Goal: Task Accomplishment & Management: Use online tool/utility

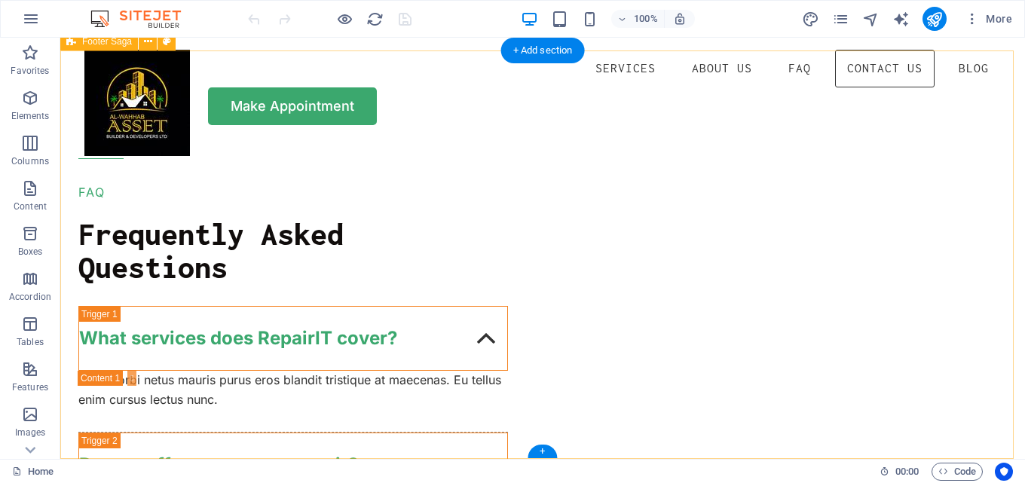
scroll to position [8582, 0]
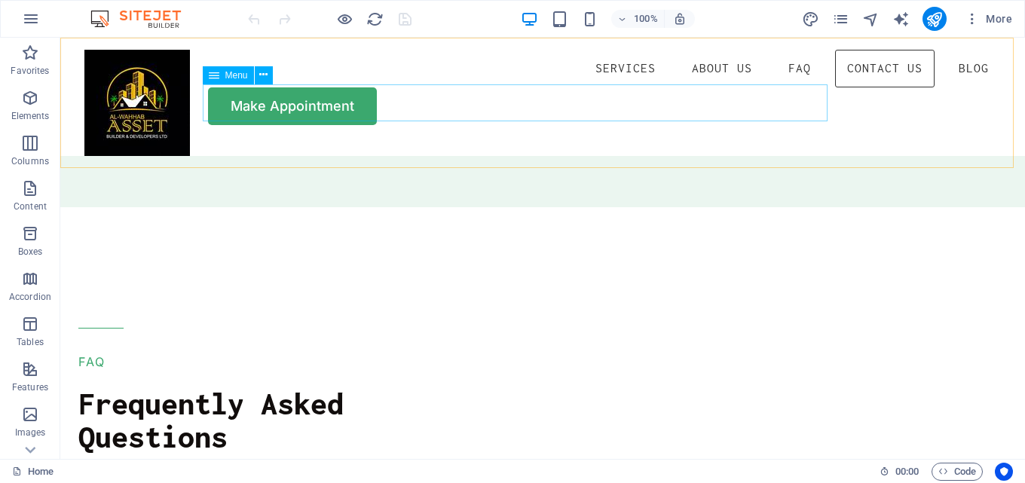
click at [719, 87] on nav "Services About Us FAQ Contact Us Blog" at bounding box center [542, 69] width 916 height 38
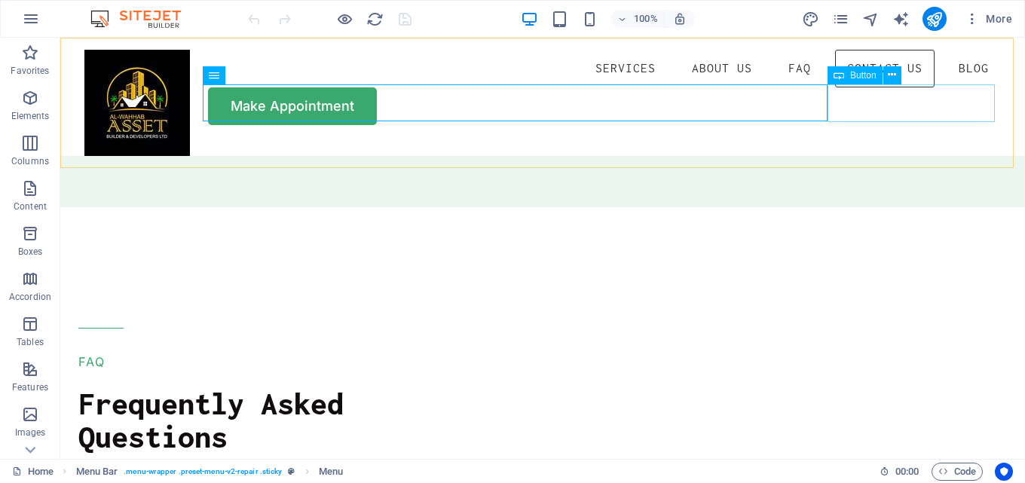
click at [896, 96] on div "Make Appointment" at bounding box center [542, 106] width 916 height 38
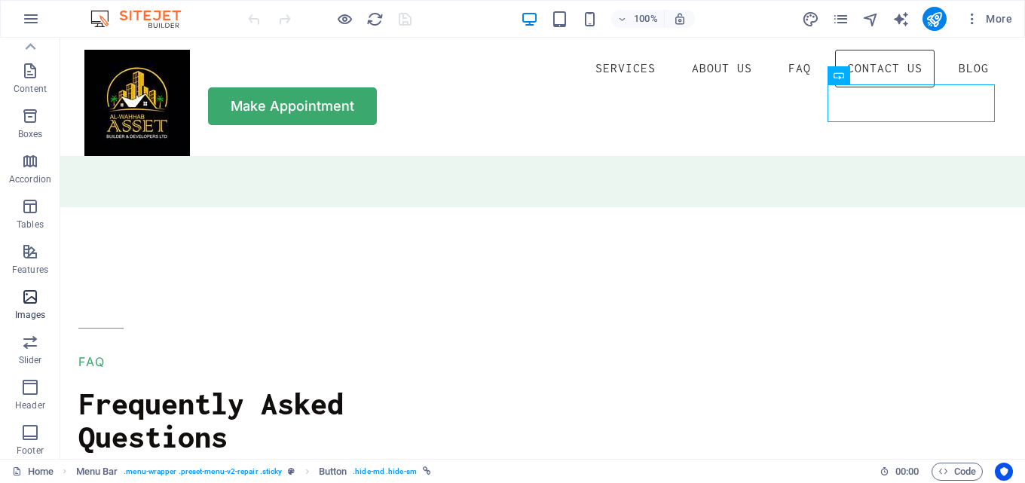
scroll to position [0, 0]
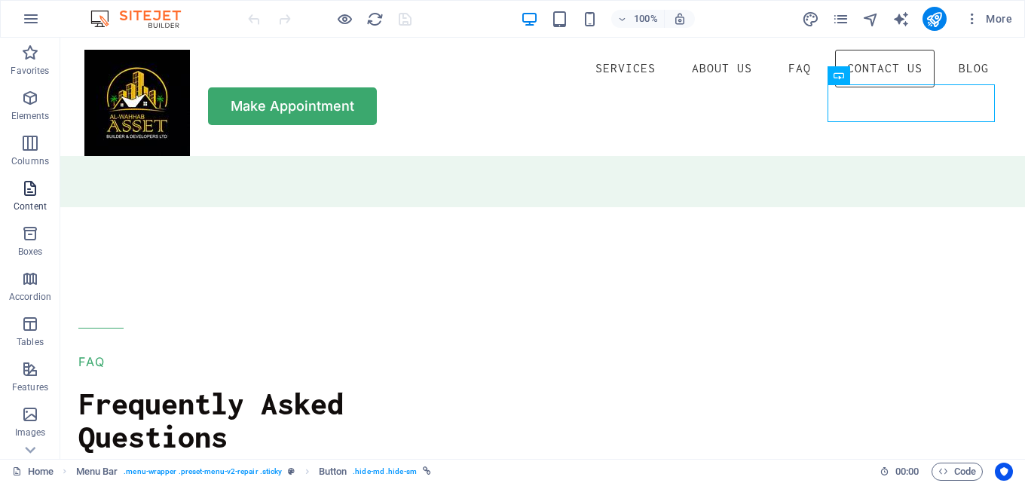
click at [26, 188] on icon "button" at bounding box center [30, 188] width 18 height 18
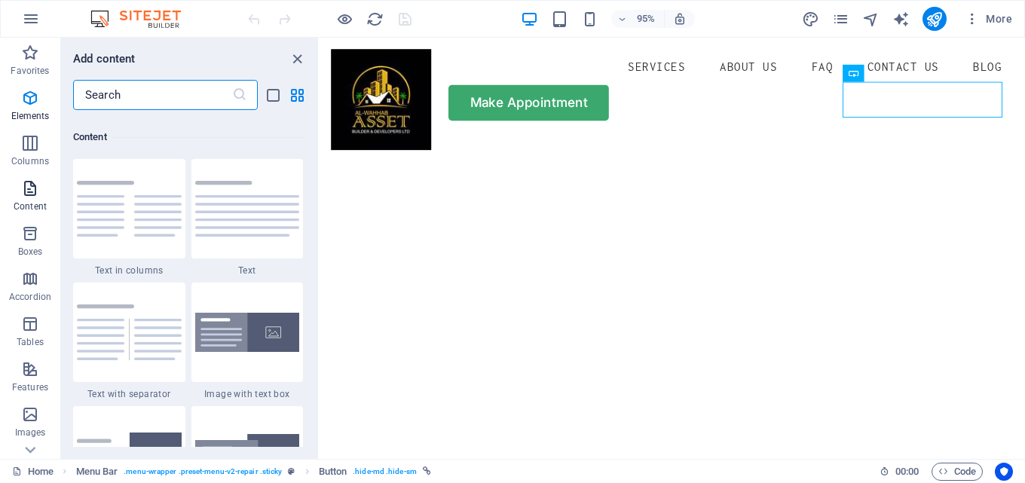
scroll to position [2637, 0]
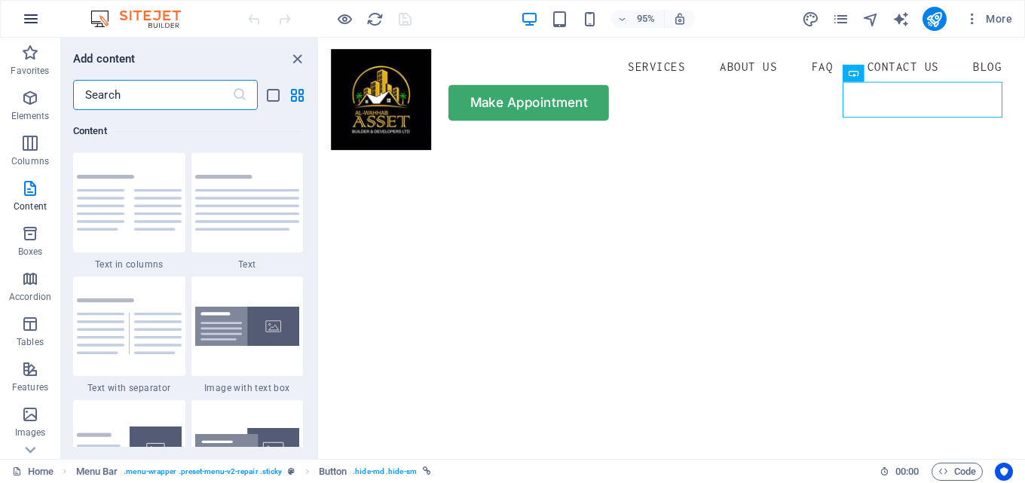
click at [29, 21] on icon "button" at bounding box center [31, 19] width 18 height 18
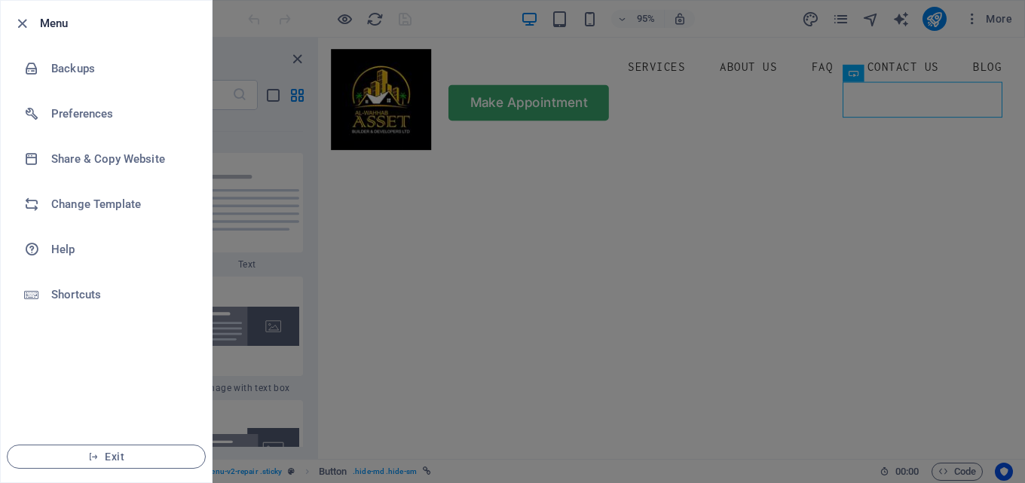
click at [237, 20] on div at bounding box center [512, 241] width 1025 height 483
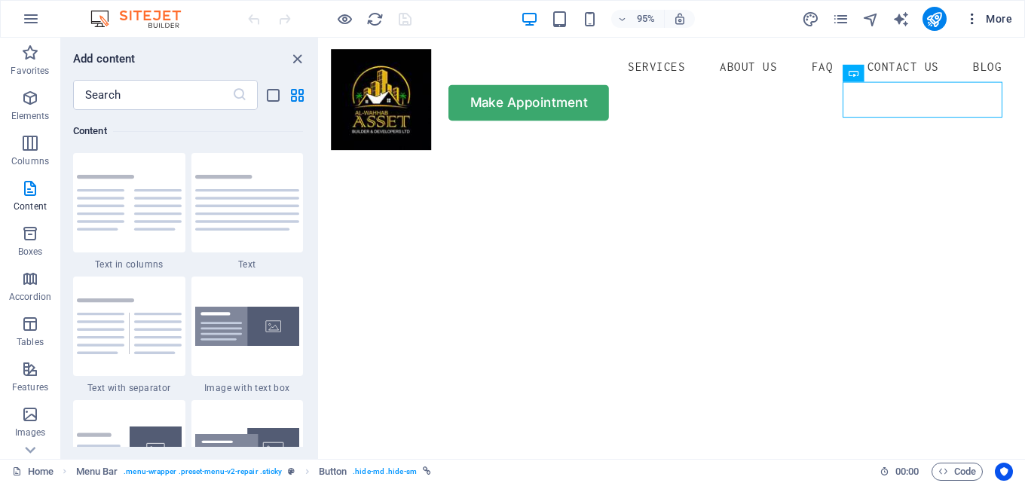
click at [976, 19] on icon "button" at bounding box center [972, 18] width 15 height 15
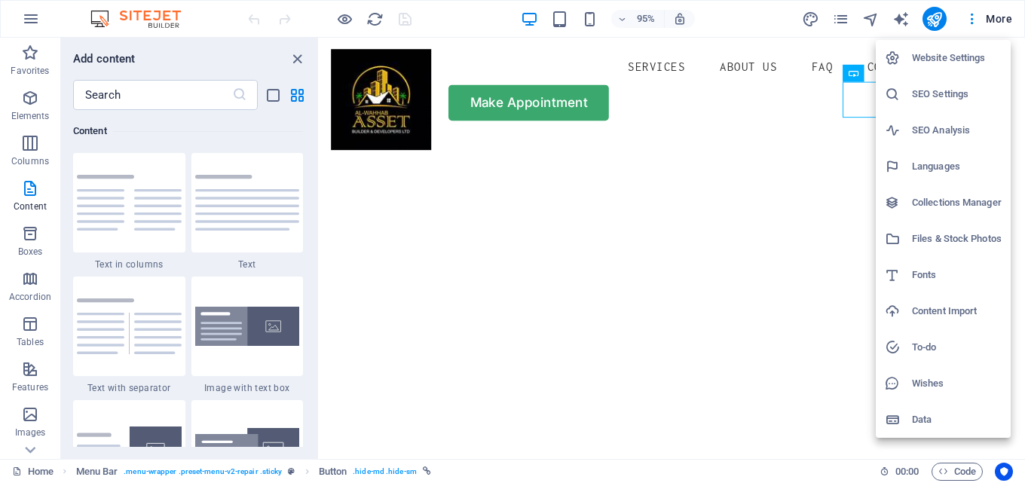
click at [960, 57] on h6 "Website Settings" at bounding box center [957, 58] width 90 height 18
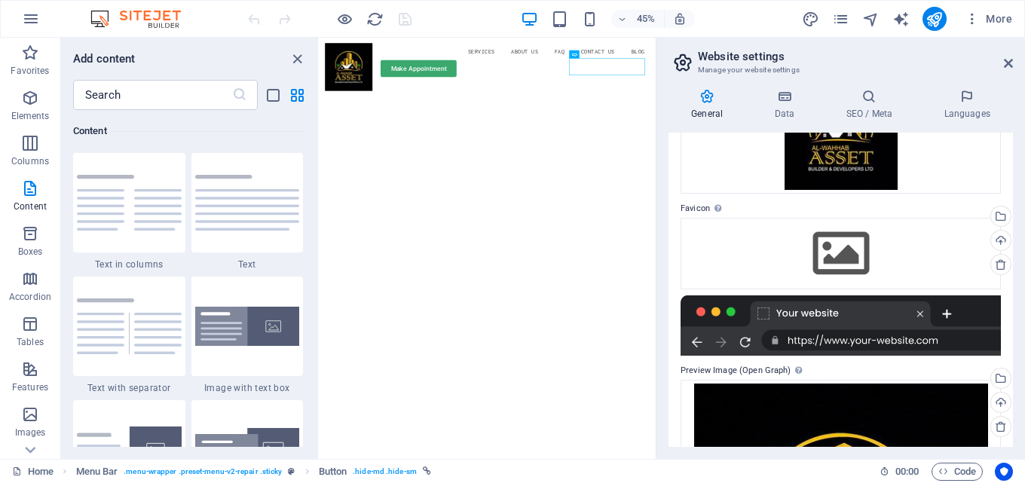
scroll to position [0, 0]
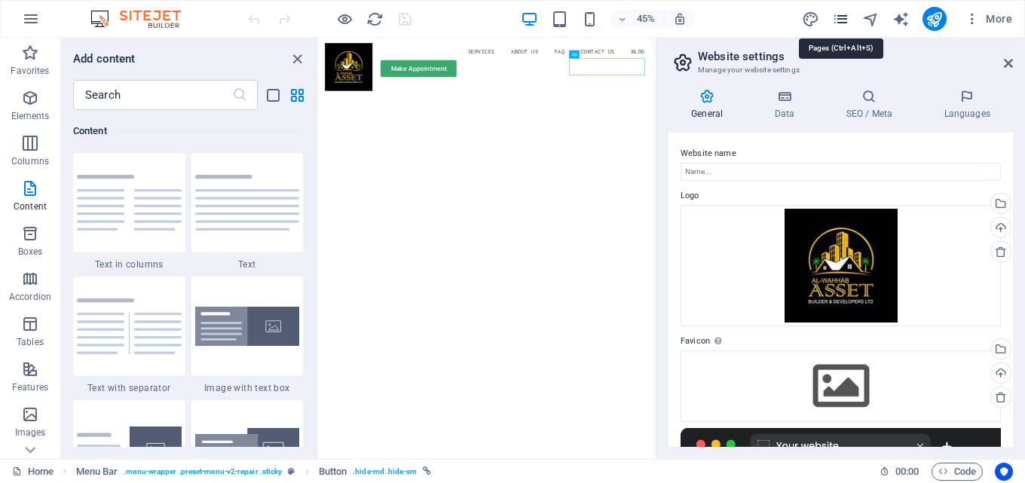
click at [837, 17] on icon "pages" at bounding box center [840, 19] width 17 height 17
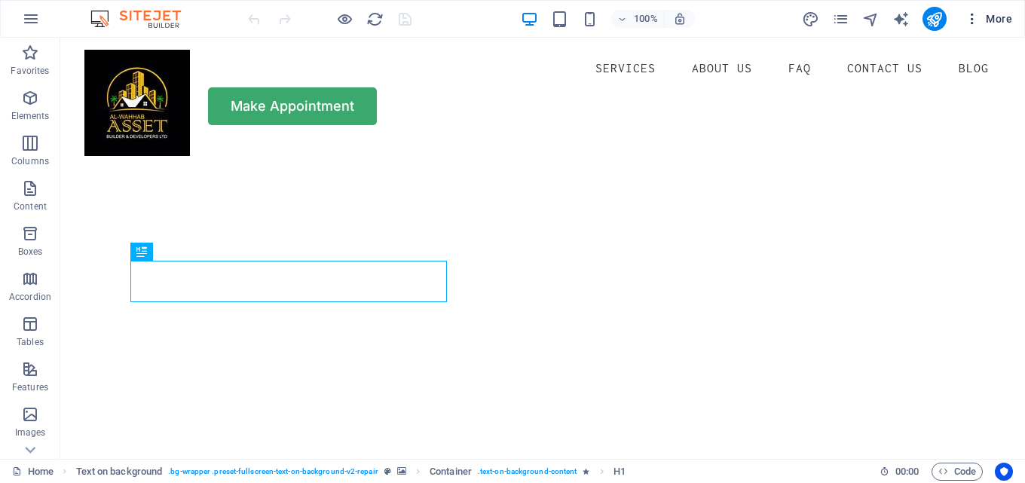
click at [976, 18] on icon "button" at bounding box center [972, 18] width 15 height 15
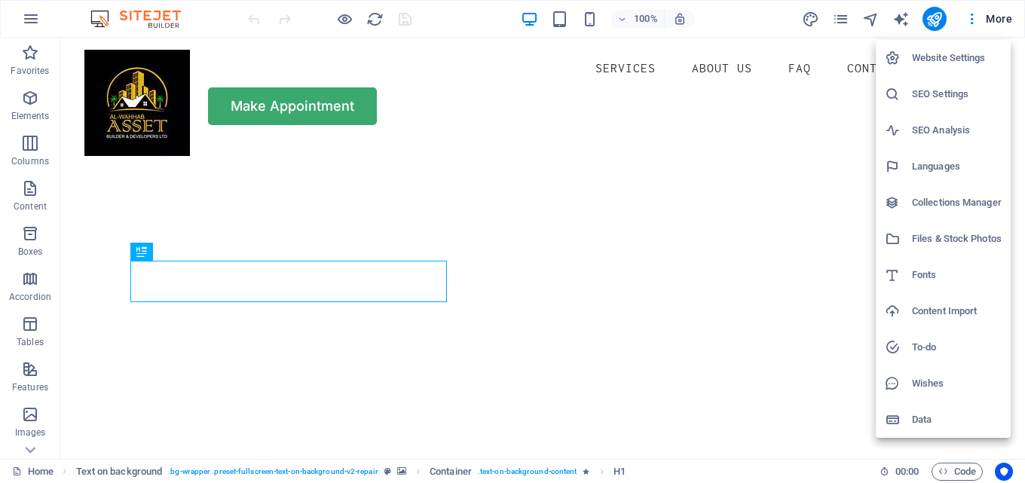
click at [448, 92] on div at bounding box center [512, 241] width 1025 height 483
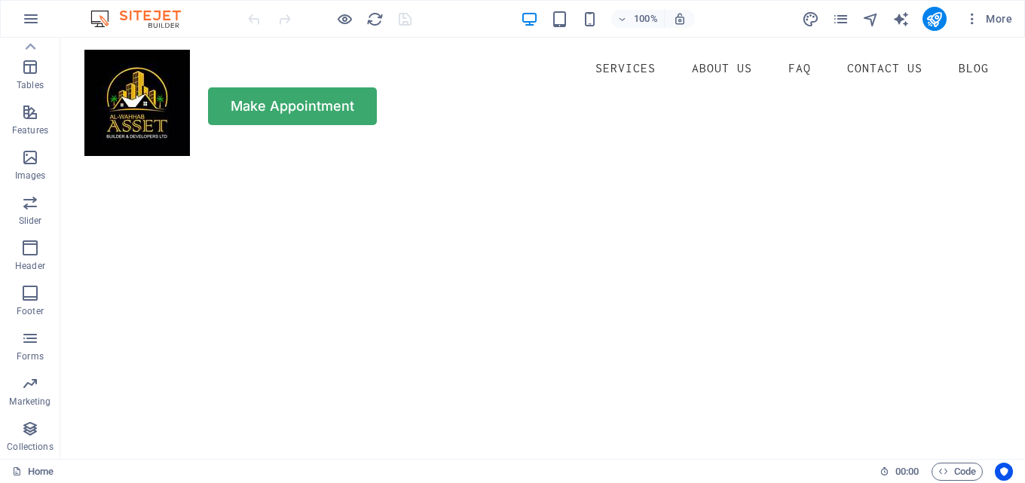
drag, startPoint x: 1020, startPoint y: 184, endPoint x: 1061, endPoint y: 48, distance: 141.8
